Goal: Task Accomplishment & Management: Manage account settings

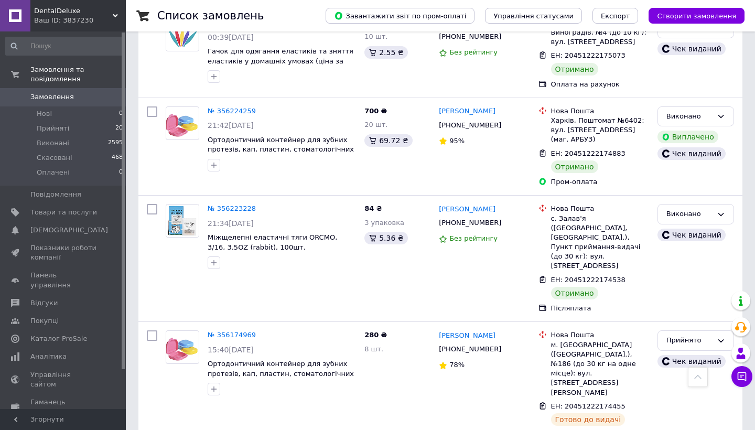
scroll to position [2273, 0]
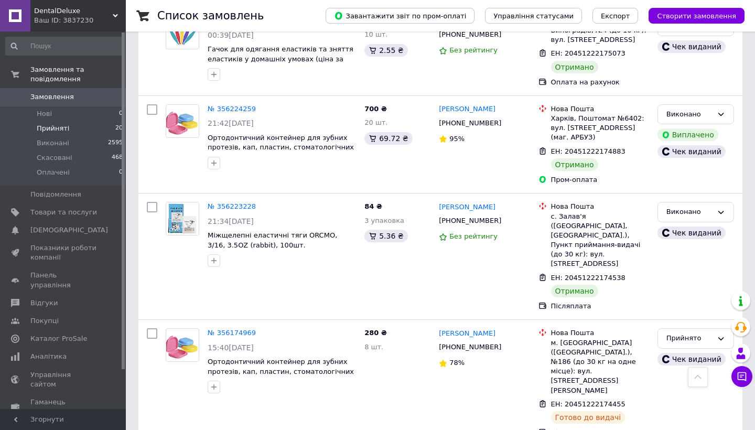
click at [70, 133] on li "Прийняті 20" at bounding box center [64, 128] width 129 height 15
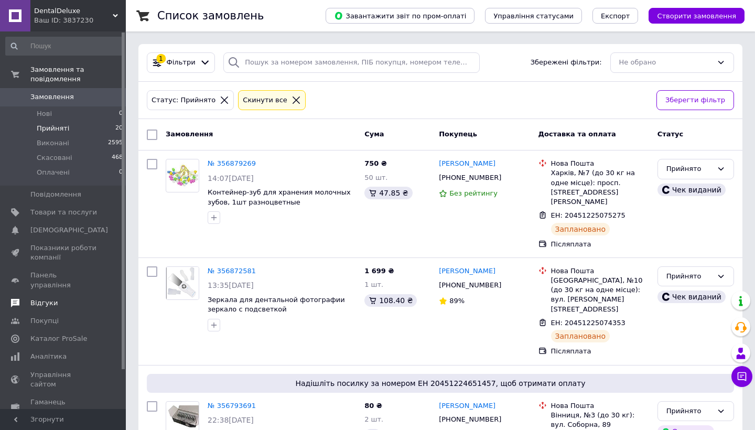
click at [42, 298] on span "Відгуки" at bounding box center [43, 302] width 27 height 9
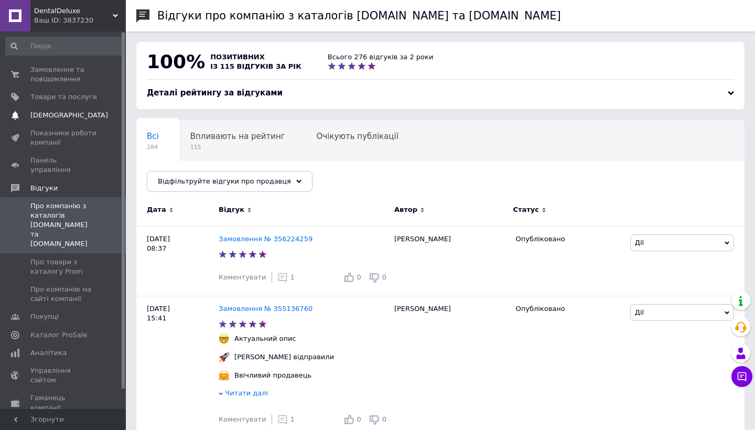
click at [45, 117] on span "[DEMOGRAPHIC_DATA]" at bounding box center [69, 115] width 78 height 9
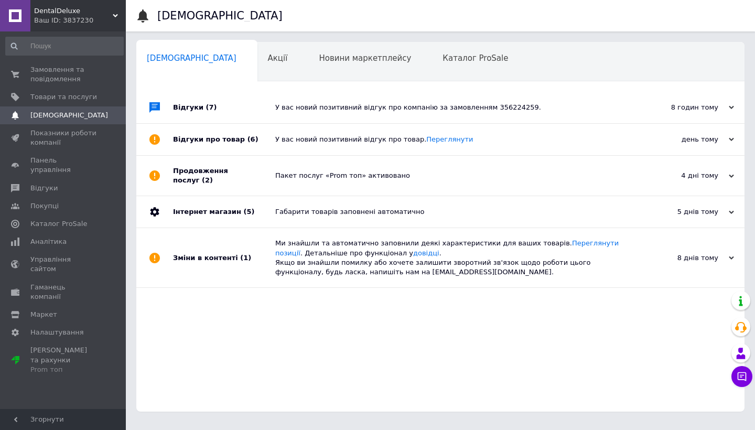
click at [298, 122] on div "У вас новий позитивний відгук про компанію за замовленням 356224259." at bounding box center [452, 107] width 354 height 31
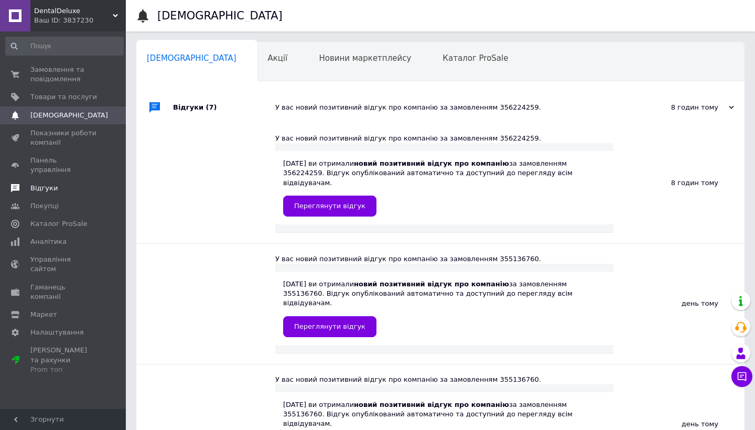
click at [55, 179] on link "Відгуки" at bounding box center [64, 188] width 129 height 18
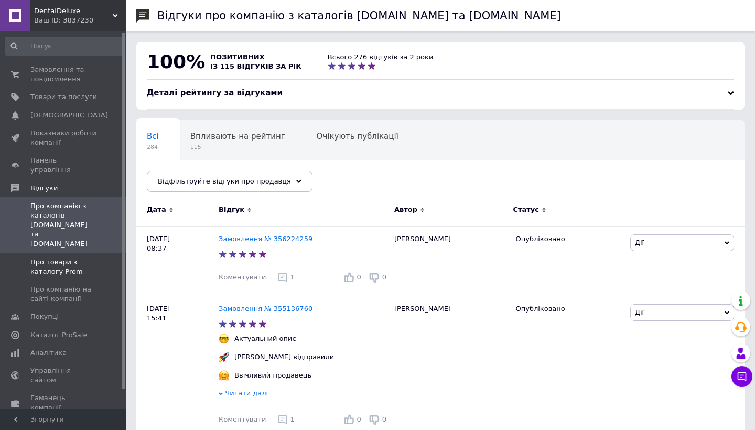
click at [51, 257] on span "Про товари з каталогу Prom" at bounding box center [63, 266] width 67 height 19
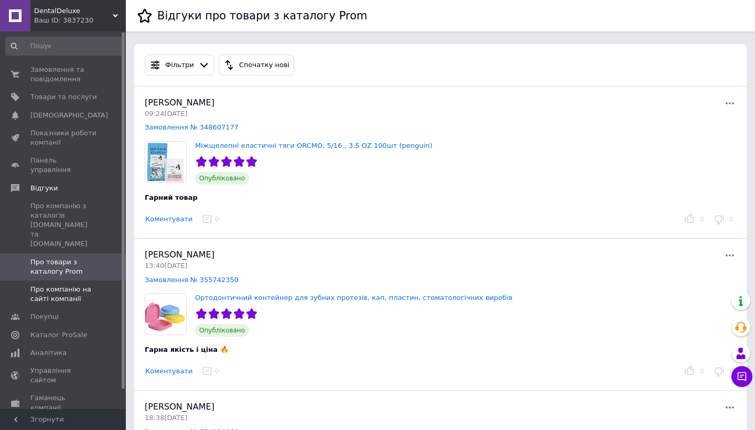
click at [45, 285] on span "Про компанію на сайті компанії" at bounding box center [63, 294] width 67 height 19
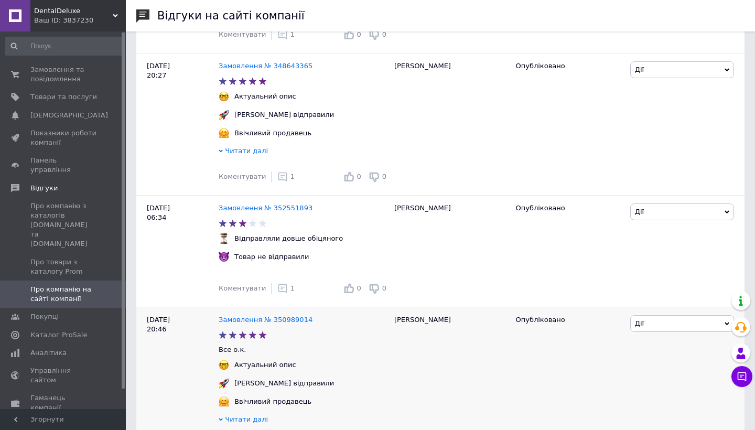
scroll to position [1231, 0]
click at [77, 257] on span "Про товари з каталогу Prom" at bounding box center [63, 266] width 67 height 19
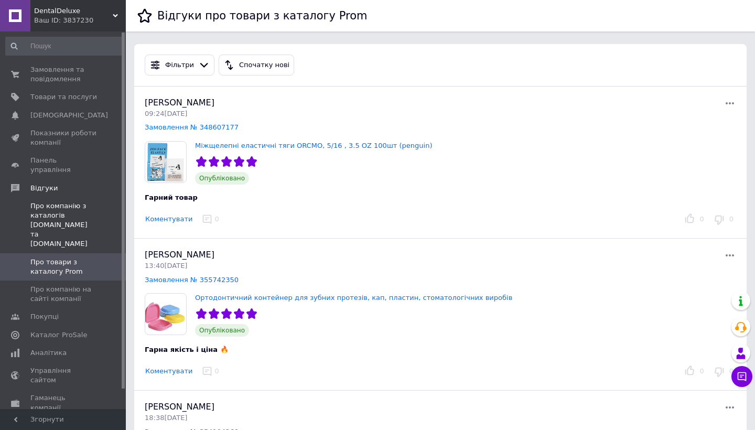
click at [91, 209] on span "Про компанію з каталогів [DOMAIN_NAME] та [DOMAIN_NAME]" at bounding box center [63, 225] width 67 height 48
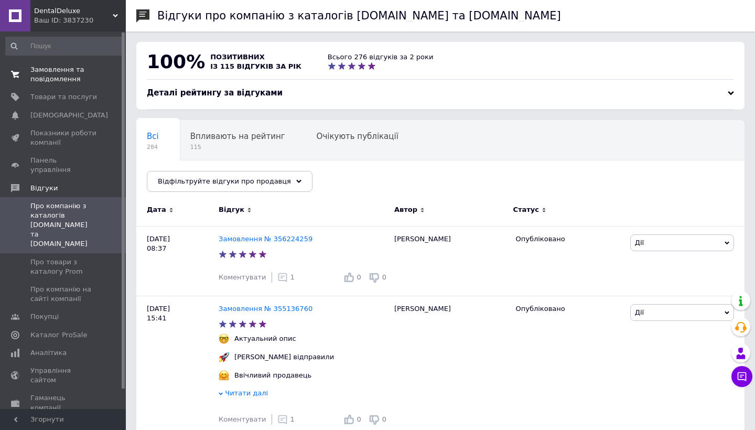
click at [64, 71] on span "Замовлення та повідомлення" at bounding box center [63, 74] width 67 height 19
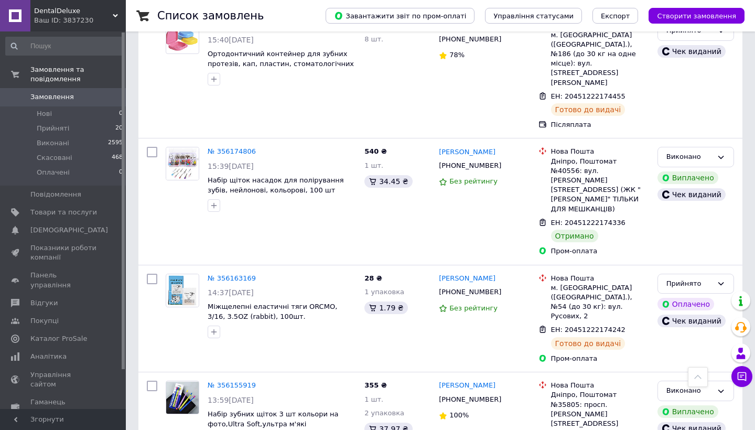
scroll to position [2616, 0]
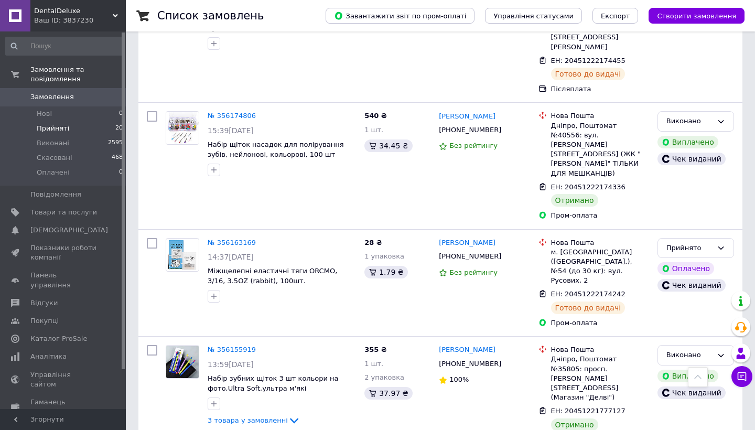
click at [51, 129] on span "Прийняті" at bounding box center [53, 128] width 32 height 9
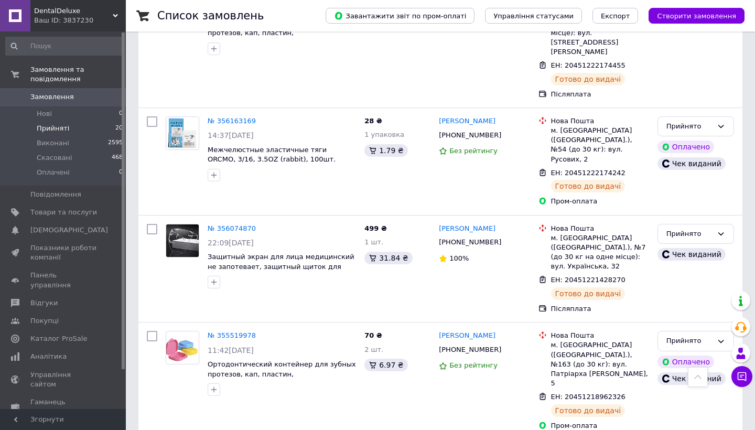
scroll to position [1796, 0]
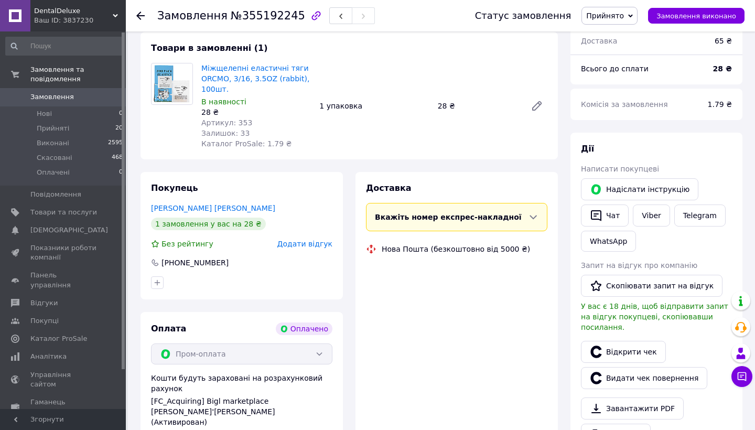
scroll to position [112, 0]
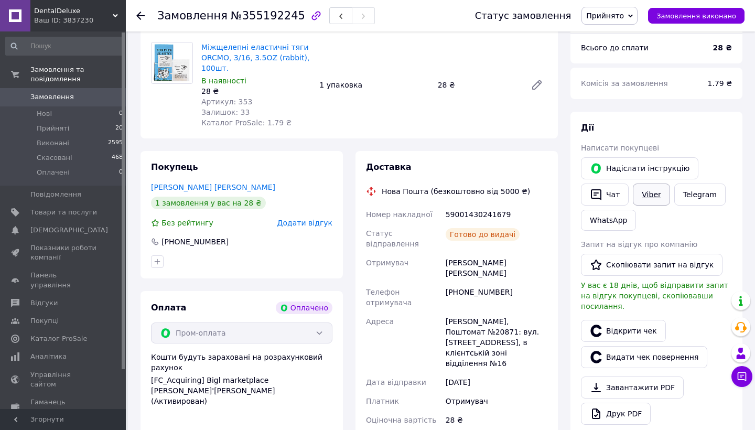
click at [649, 187] on link "Viber" at bounding box center [651, 194] width 37 height 22
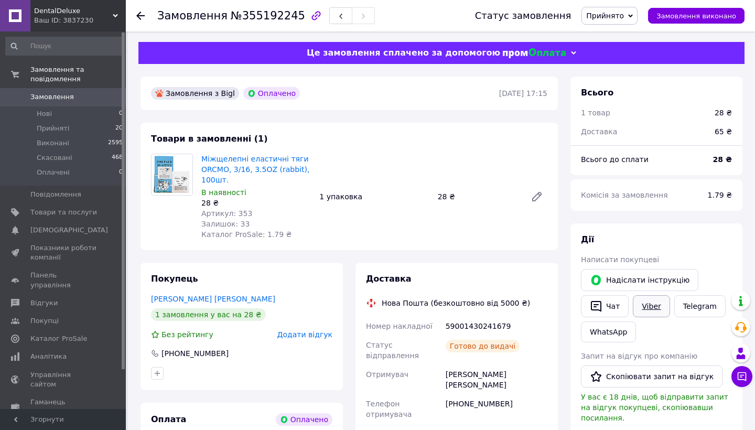
scroll to position [0, 0]
click at [55, 223] on link "[DEMOGRAPHIC_DATA] 0" at bounding box center [64, 230] width 129 height 18
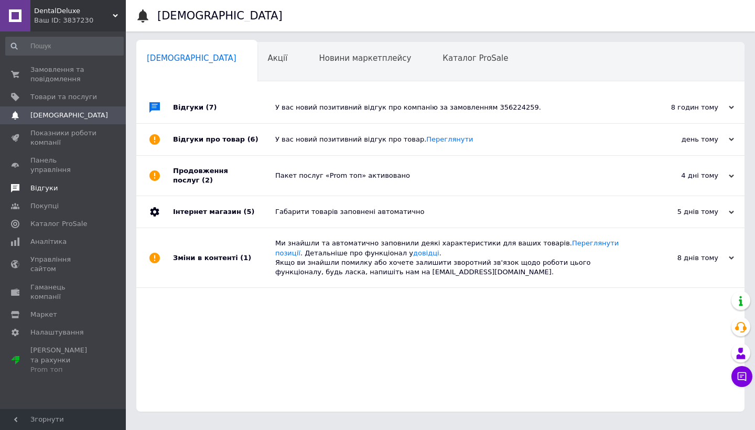
click at [53, 183] on span "Відгуки" at bounding box center [43, 187] width 27 height 9
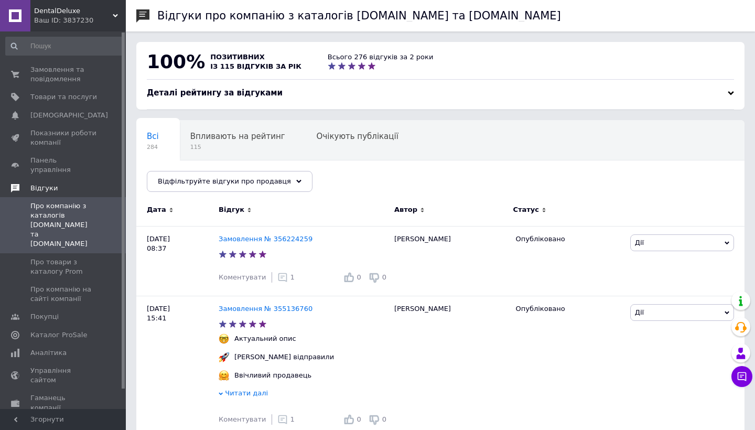
click at [53, 183] on span "Відгуки" at bounding box center [43, 187] width 27 height 9
